Goal: Find specific page/section: Find specific page/section

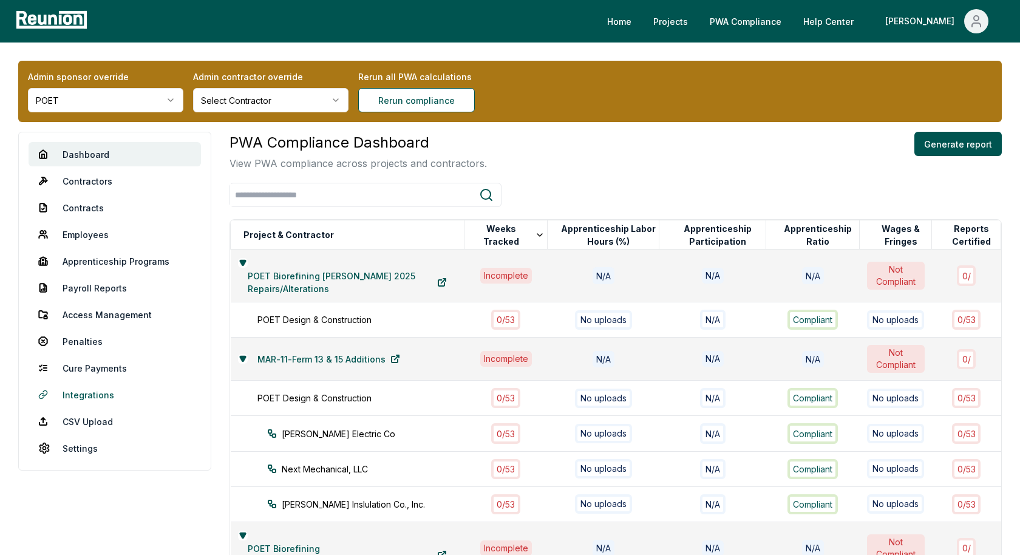
click at [90, 392] on link "Integrations" at bounding box center [115, 395] width 172 height 24
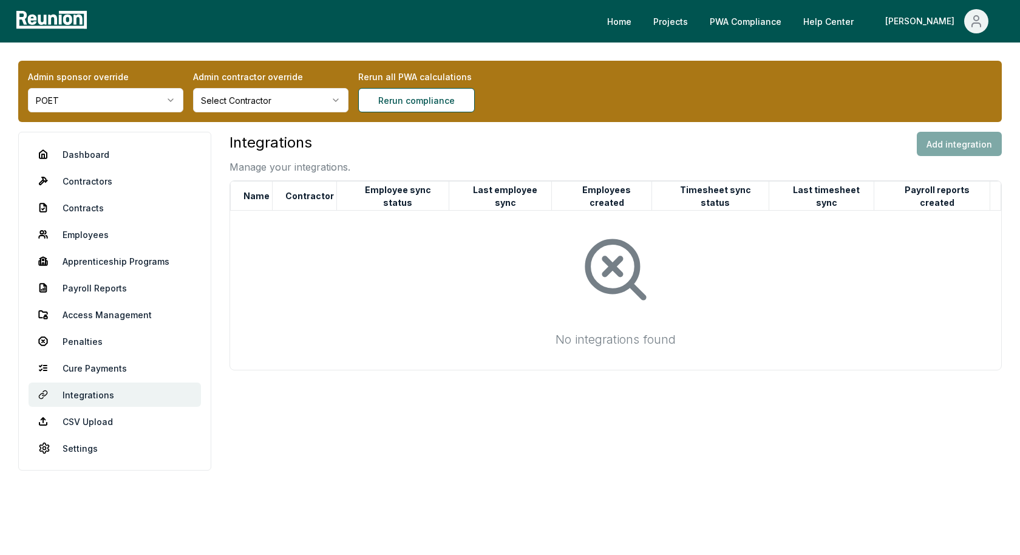
click at [714, 143] on div "Integrations Manage your integrations. Add integration" at bounding box center [616, 153] width 773 height 43
